Goal: Transaction & Acquisition: Obtain resource

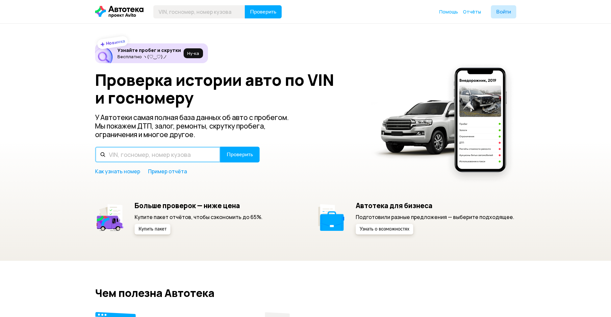
click at [167, 152] on input "text" at bounding box center [157, 155] width 125 height 16
click at [157, 158] on input "text" at bounding box center [157, 155] width 125 height 16
type input "[VEHICLE_IDENTIFICATION_NUMBER]"
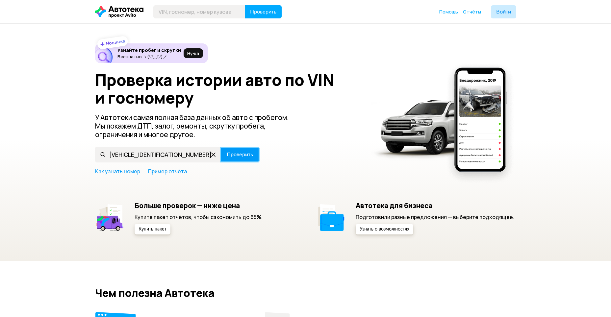
click at [245, 149] on button "Проверить" at bounding box center [239, 155] width 39 height 16
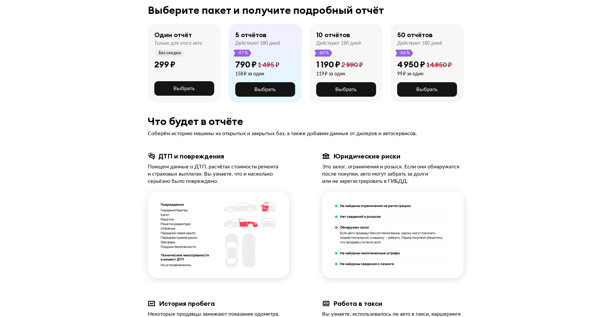
scroll to position [164, 0]
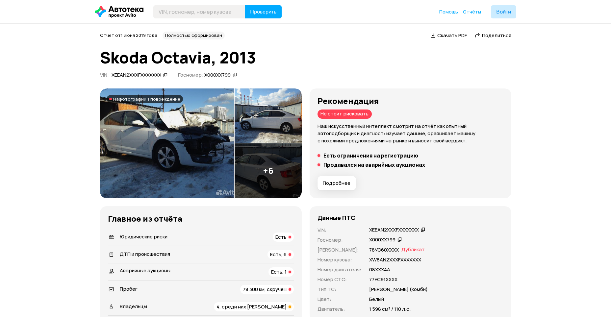
click at [285, 45] on div "Отчёт от [DATE] Полностью сформирован   Скачать PDF   Поделиться Skoda Octavia,…" at bounding box center [305, 56] width 411 height 49
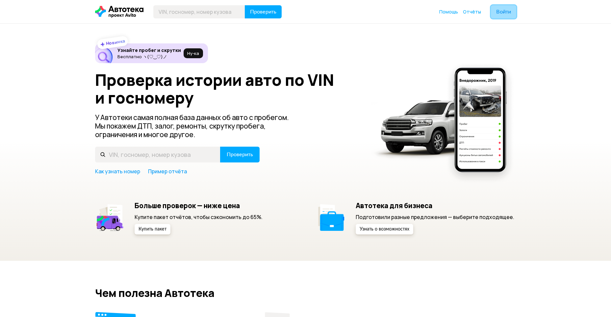
click at [506, 11] on span "Войти" at bounding box center [503, 11] width 15 height 5
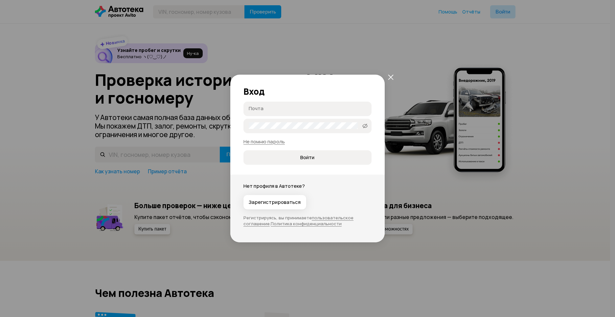
click at [298, 99] on div "Вход Почта Пароль   Не помню пароль Войти" at bounding box center [307, 120] width 155 height 90
click at [387, 77] on button "закрыть" at bounding box center [391, 77] width 12 height 12
